Goal: Download file/media

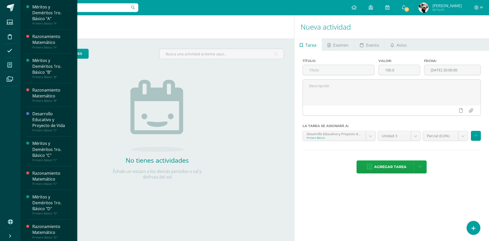
click at [10, 68] on span at bounding box center [9, 64] width 11 height 11
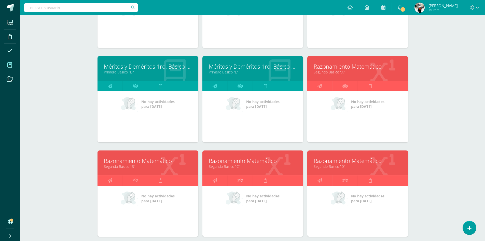
scroll to position [322, 0]
click at [378, 74] on link "Segundo Básico "A"" at bounding box center [358, 71] width 88 height 5
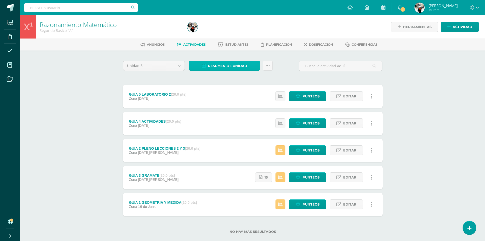
click at [224, 65] on span "Resumen de unidad" at bounding box center [227, 65] width 39 height 9
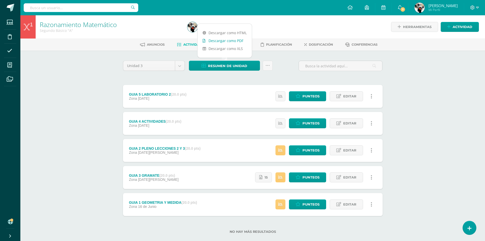
click at [223, 41] on link "Descargar como PDF" at bounding box center [225, 41] width 54 height 8
